Goal: Transaction & Acquisition: Purchase product/service

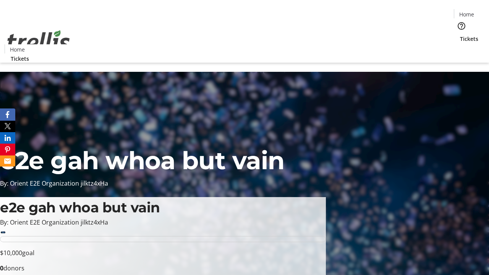
click at [460, 35] on span "Tickets" at bounding box center [469, 39] width 18 height 8
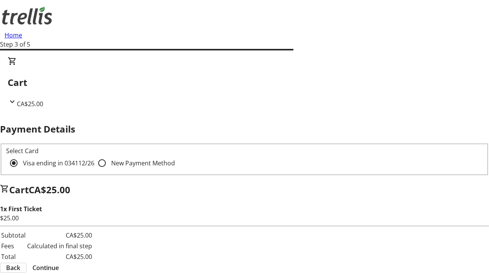
click at [94, 155] on input "New Payment Method" at bounding box center [101, 162] width 15 height 15
radio input "true"
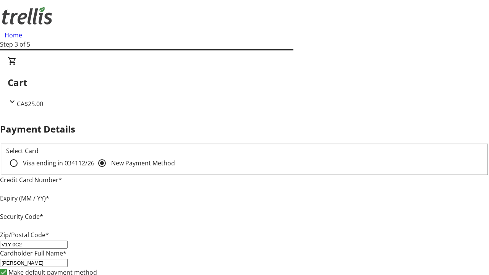
type input "V1Y 0C2"
